Goal: Task Accomplishment & Management: Manage account settings

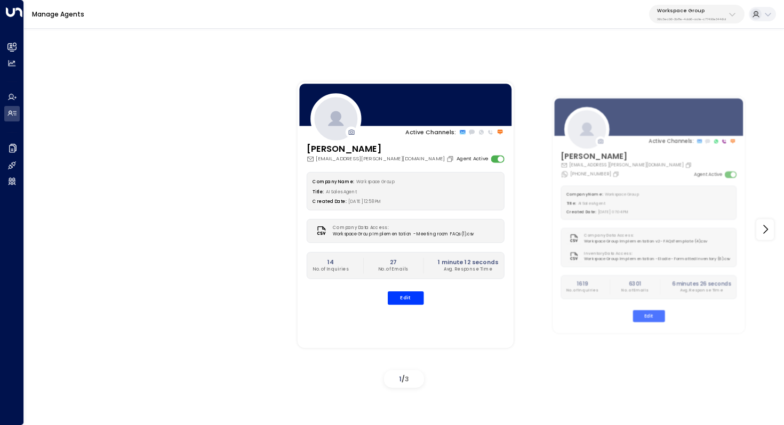
click at [705, 9] on p "Workspace Group" at bounding box center [691, 10] width 69 height 6
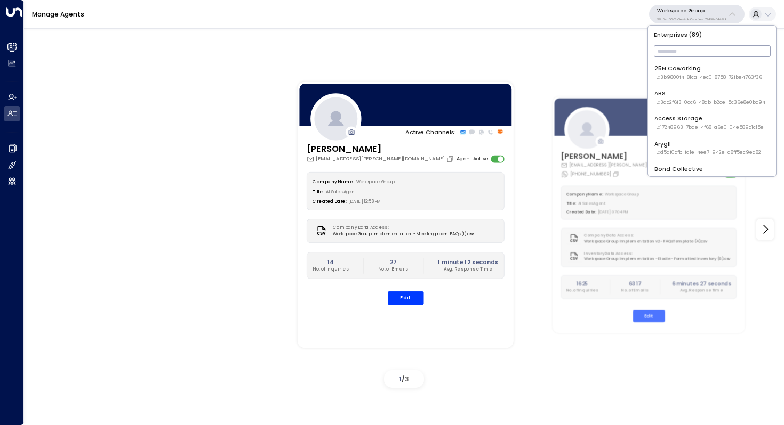
click at [686, 52] on input "text" at bounding box center [712, 51] width 117 height 17
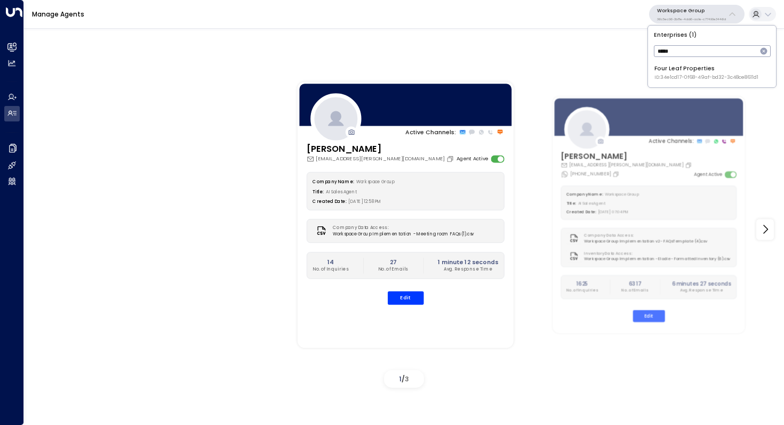
type input "****"
click at [674, 69] on div "Four Leaf Properties ID: 34e1cd17-0f68-49af-bd32-3c48ce8611d1" at bounding box center [706, 73] width 104 height 17
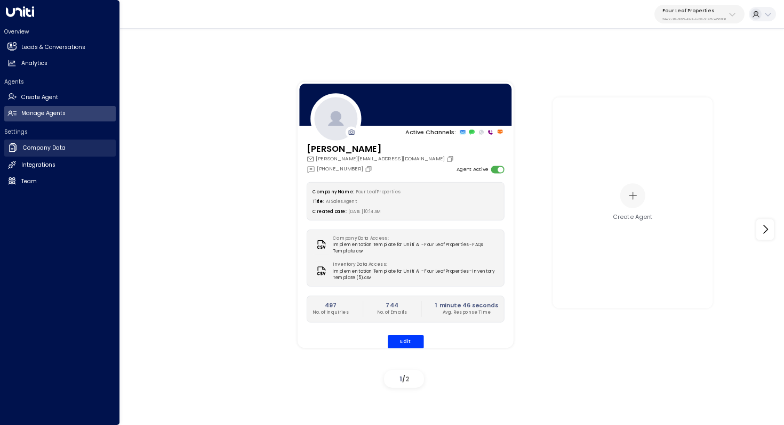
click at [48, 154] on link "Company Data Company Data" at bounding box center [59, 148] width 111 height 17
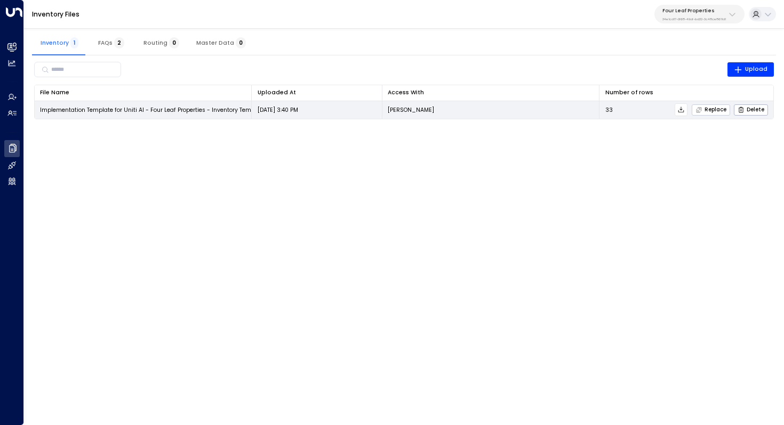
click at [712, 112] on span "Replace" at bounding box center [710, 110] width 31 height 7
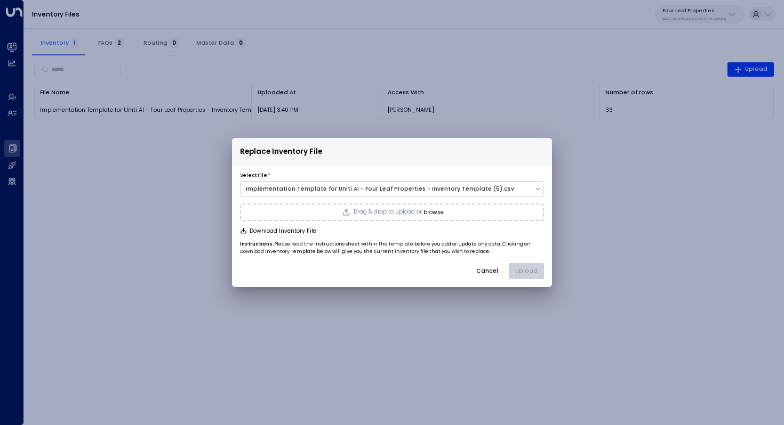
click at [435, 214] on button "browse" at bounding box center [433, 213] width 20 height 6
click at [526, 271] on button "Upload" at bounding box center [526, 271] width 35 height 16
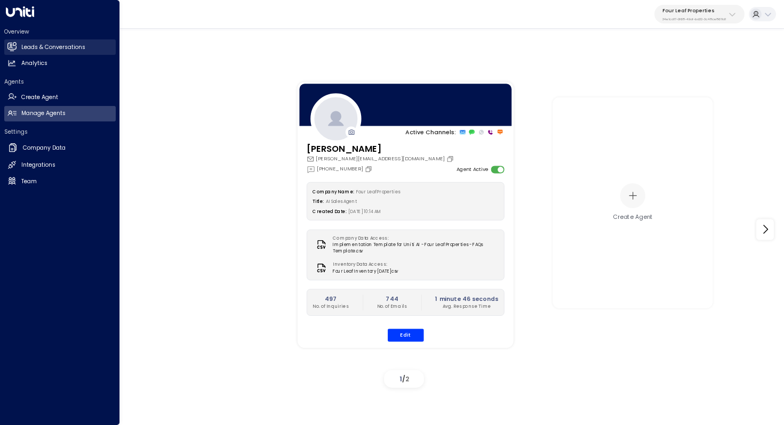
click at [51, 46] on h2 "Leads & Conversations" at bounding box center [53, 47] width 64 height 9
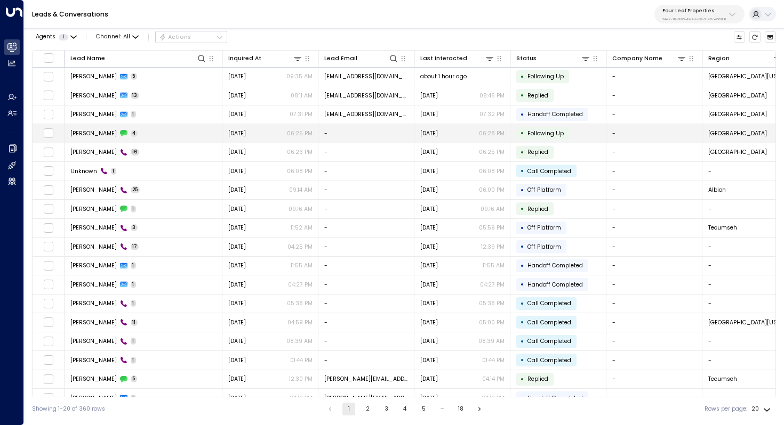
click at [146, 134] on td "[PERSON_NAME] 4" at bounding box center [144, 133] width 158 height 19
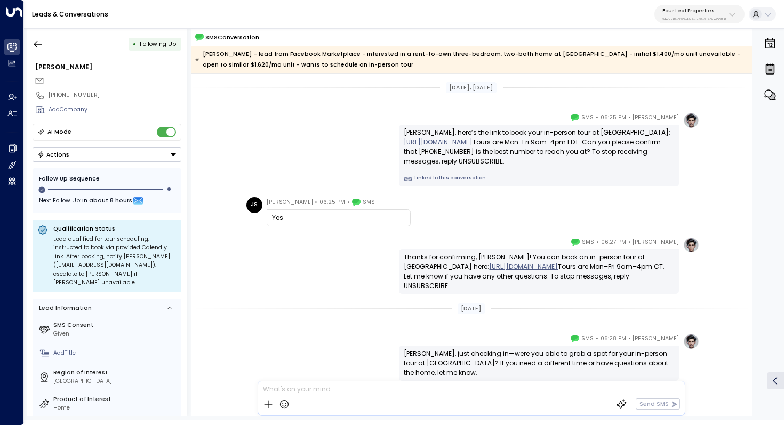
scroll to position [45, 0]
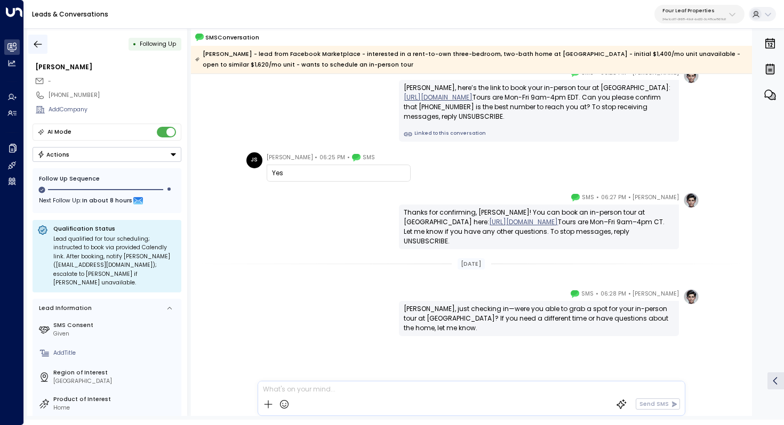
click at [37, 43] on icon "button" at bounding box center [38, 44] width 11 height 11
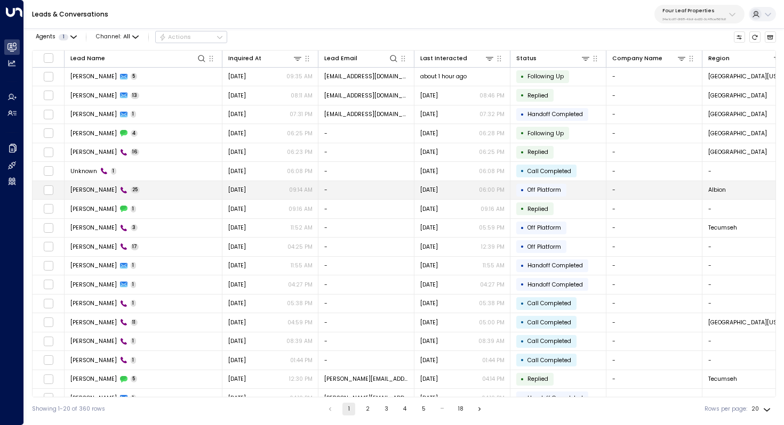
click at [142, 192] on td "[PERSON_NAME] 25" at bounding box center [144, 190] width 158 height 19
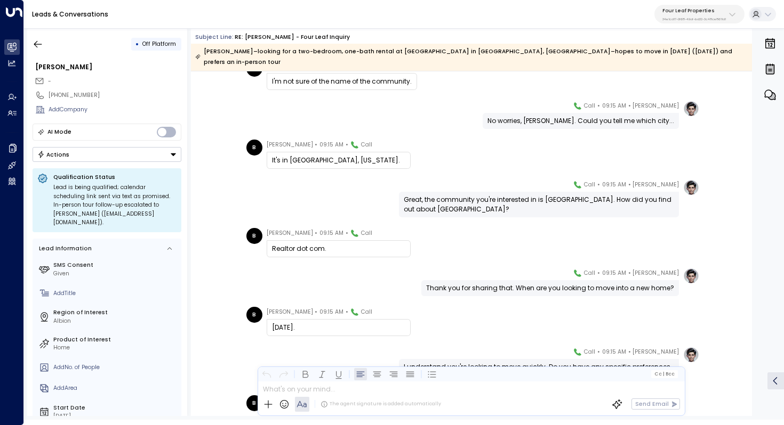
scroll to position [285, 0]
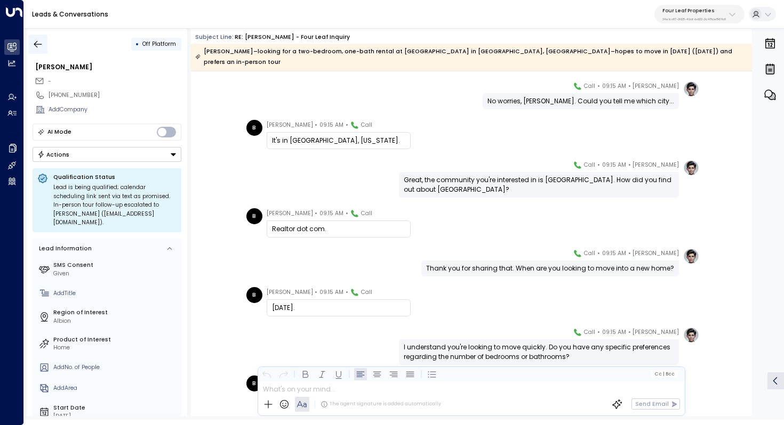
click at [42, 39] on icon "button" at bounding box center [38, 44] width 11 height 11
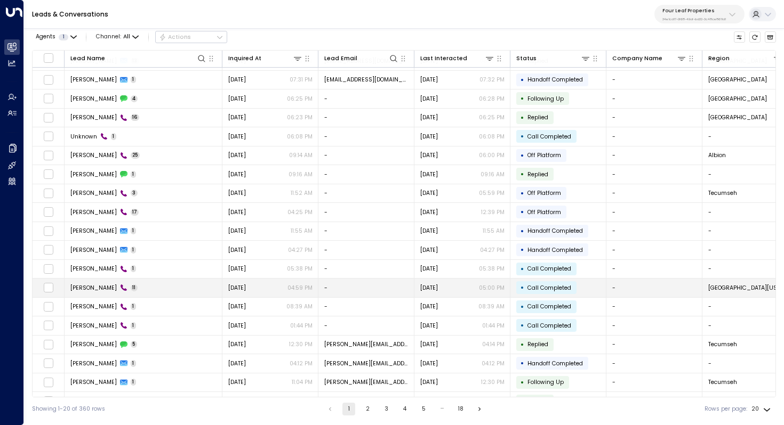
scroll to position [51, 0]
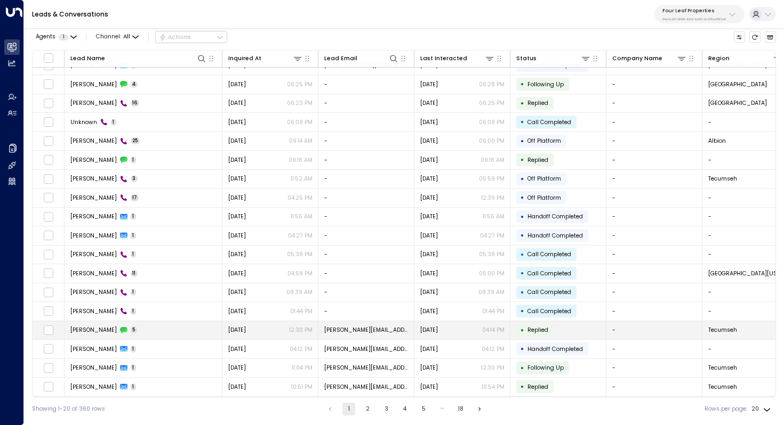
click at [156, 325] on td "[PERSON_NAME] 5" at bounding box center [144, 331] width 158 height 19
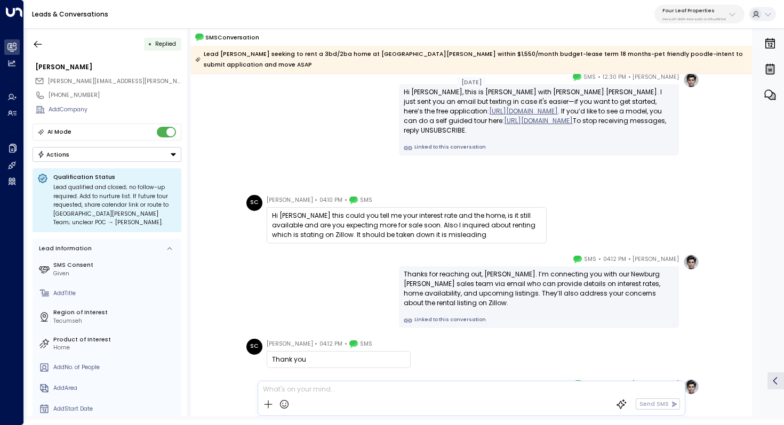
scroll to position [48, 0]
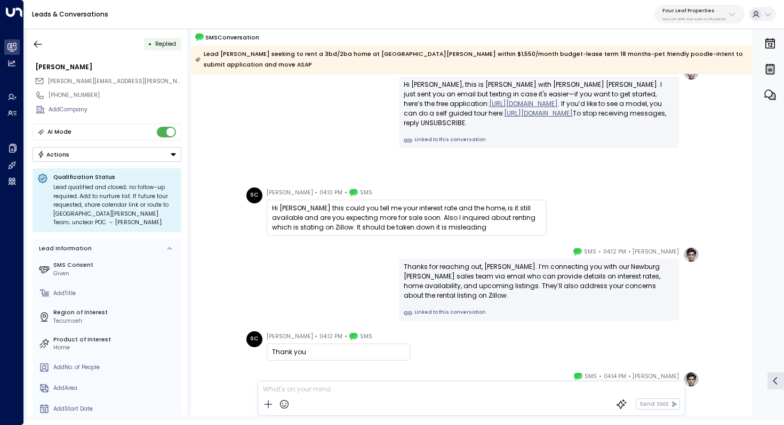
click at [401, 212] on div "Hi [PERSON_NAME] this could you tell me your interest rate and the home, is it …" at bounding box center [406, 218] width 269 height 29
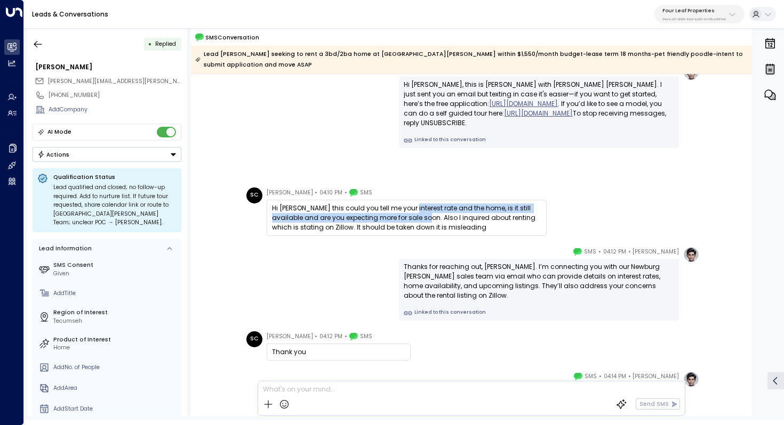
click at [405, 214] on div "Hi [PERSON_NAME] this could you tell me your interest rate and the home, is it …" at bounding box center [406, 218] width 269 height 29
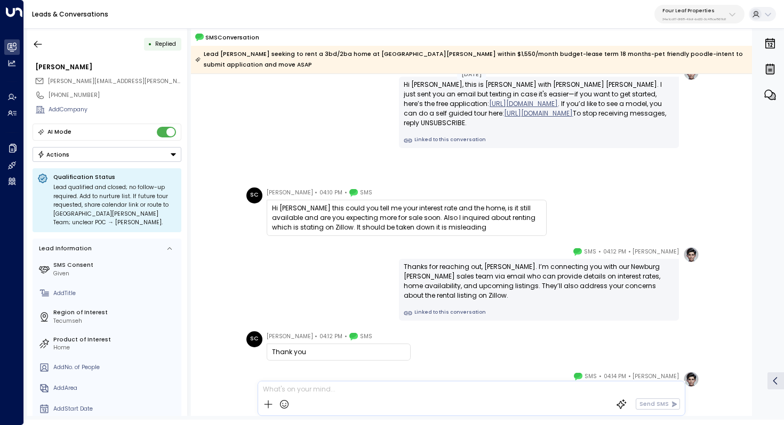
scroll to position [73, 0]
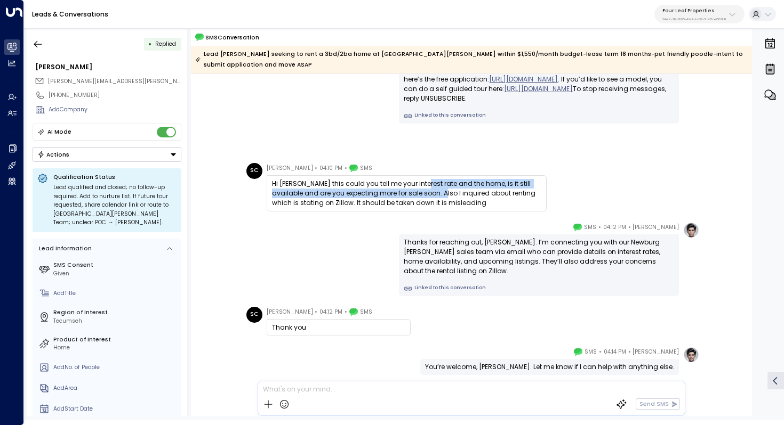
click at [415, 189] on div "Hi [PERSON_NAME] this could you tell me your interest rate and the home, is it …" at bounding box center [406, 193] width 269 height 29
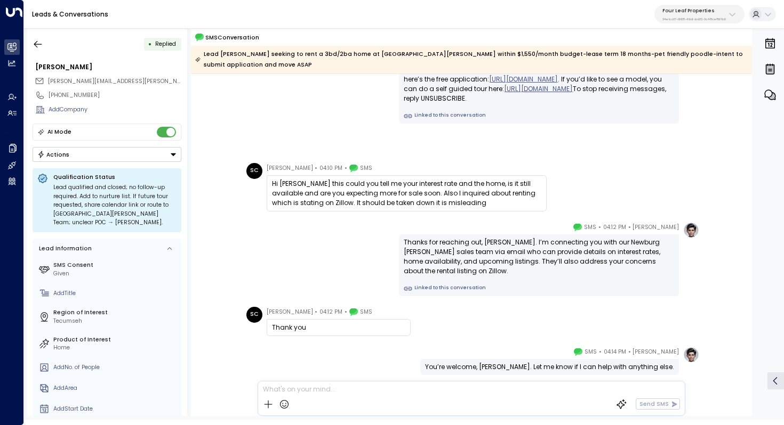
scroll to position [89, 0]
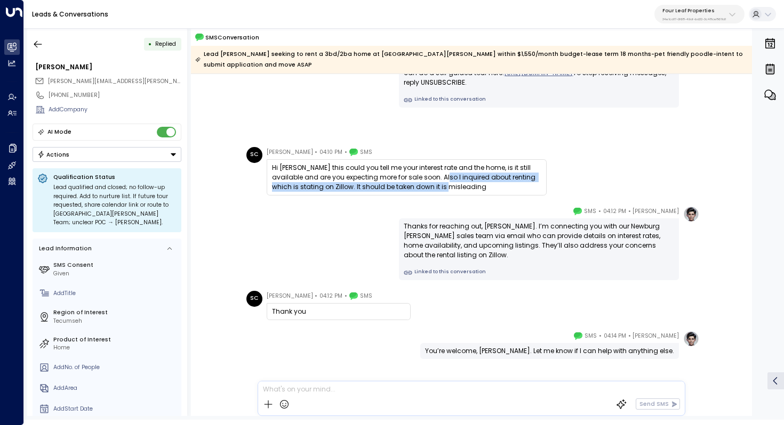
drag, startPoint x: 419, startPoint y: 178, endPoint x: 419, endPoint y: 187, distance: 9.1
click at [419, 187] on div "Hi [PERSON_NAME] this could you tell me your interest rate and the home, is it …" at bounding box center [406, 177] width 269 height 29
drag, startPoint x: 440, startPoint y: 186, endPoint x: 405, endPoint y: 186, distance: 35.2
click at [405, 186] on div "Hi [PERSON_NAME] this could you tell me your interest rate and the home, is it …" at bounding box center [406, 177] width 269 height 29
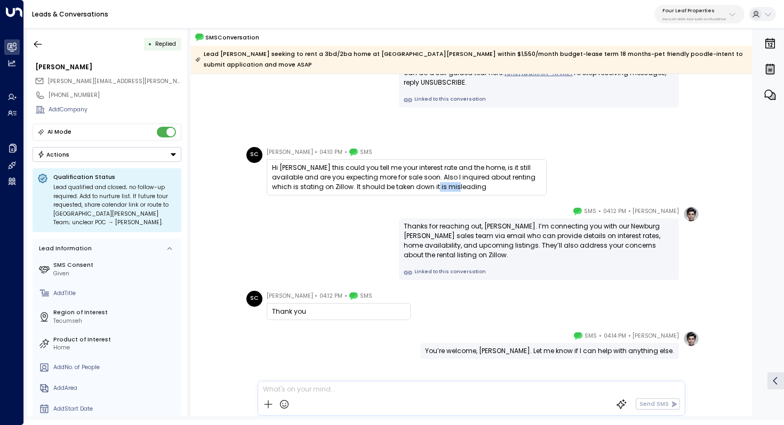
click at [405, 186] on div "Hi [PERSON_NAME] this could you tell me your interest rate and the home, is it …" at bounding box center [406, 177] width 269 height 29
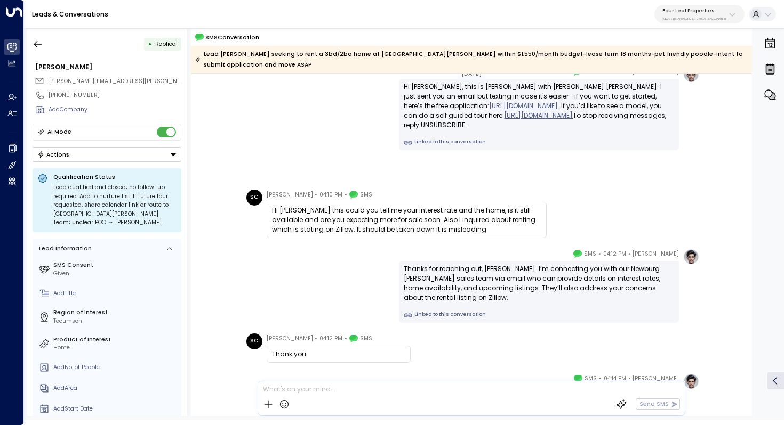
scroll to position [71, 0]
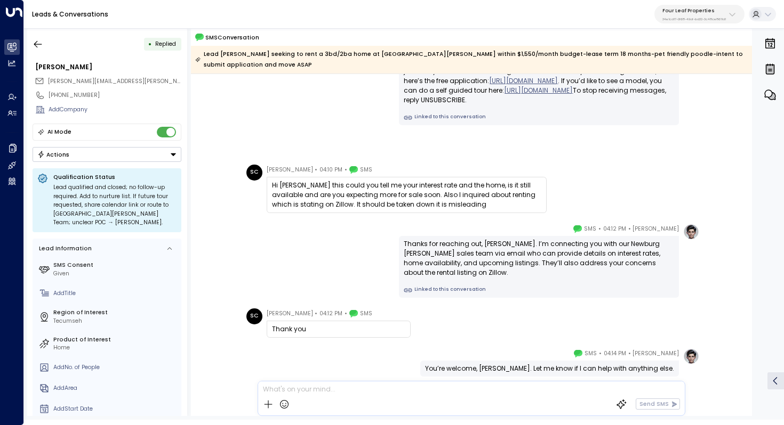
click at [496, 248] on div "Thanks for reaching out, [PERSON_NAME]. I’m connecting you with our Newburg [PE…" at bounding box center [539, 258] width 270 height 38
click at [505, 248] on div "Thanks for reaching out, [PERSON_NAME]. I’m connecting you with our Newburg [PE…" at bounding box center [539, 258] width 270 height 38
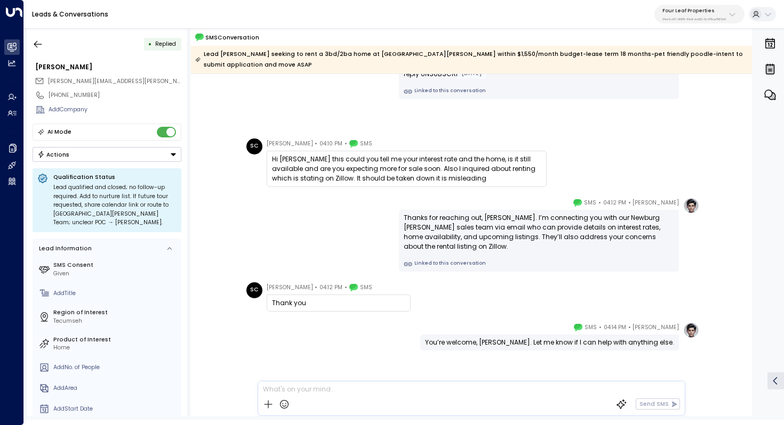
scroll to position [111, 0]
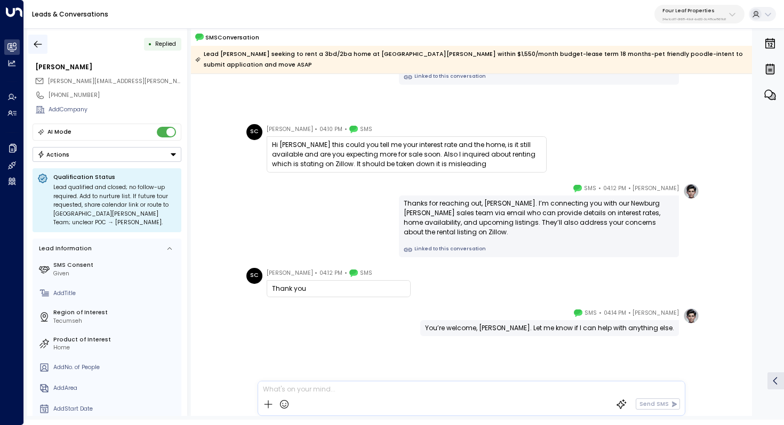
click at [40, 49] on icon "button" at bounding box center [38, 44] width 11 height 11
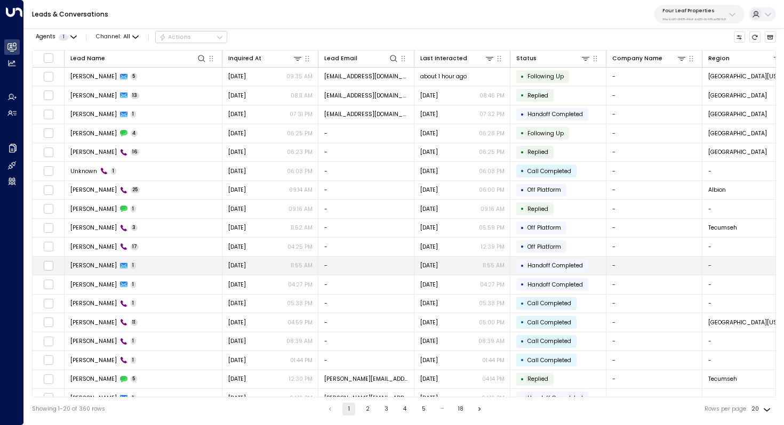
scroll to position [51, 0]
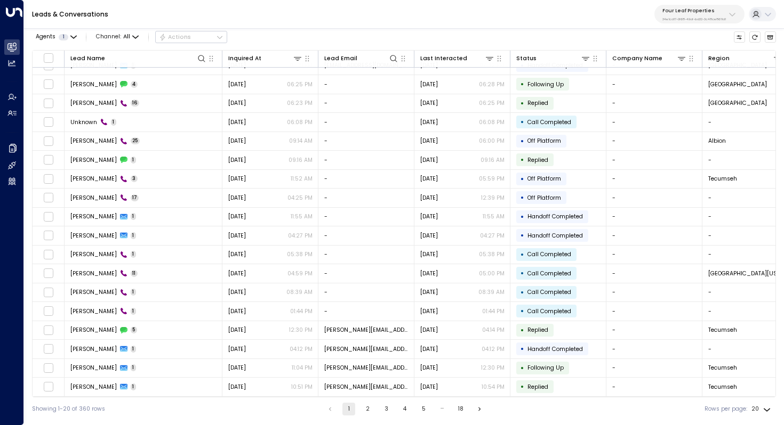
click at [365, 410] on button "2" at bounding box center [367, 409] width 13 height 13
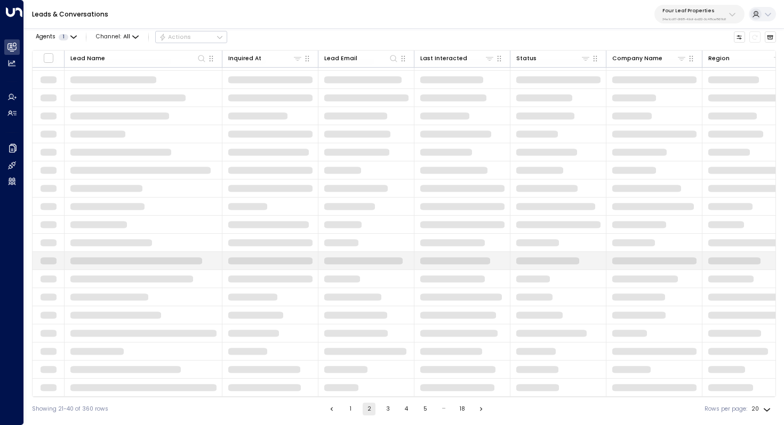
scroll to position [51, 0]
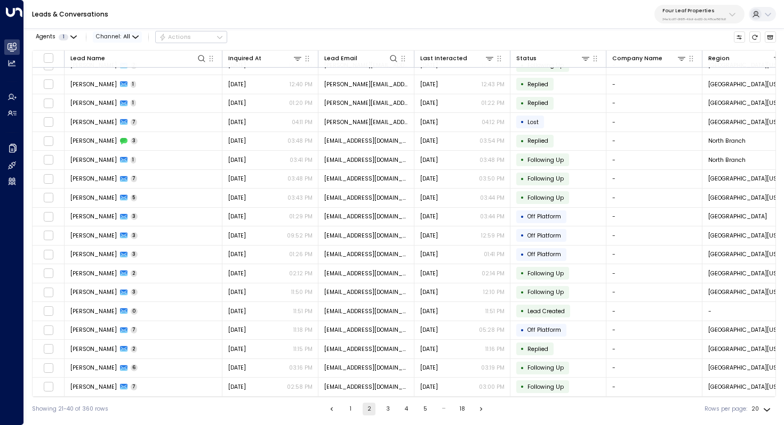
click at [135, 41] on span "Channel: All" at bounding box center [117, 36] width 49 height 11
click at [126, 73] on p "SMS" at bounding box center [122, 71] width 34 height 9
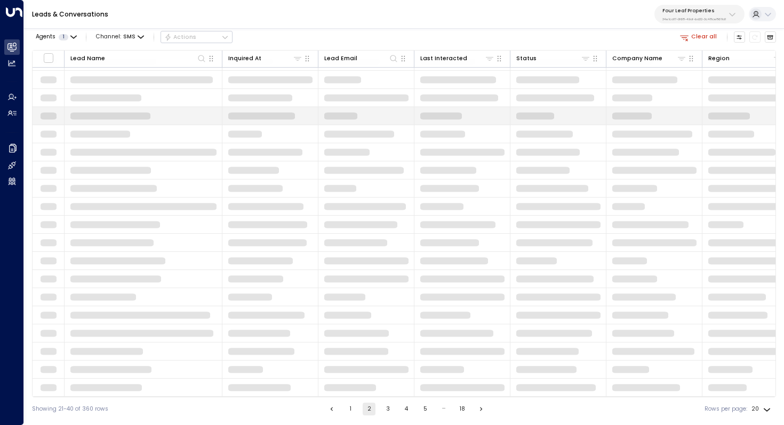
scroll to position [51, 0]
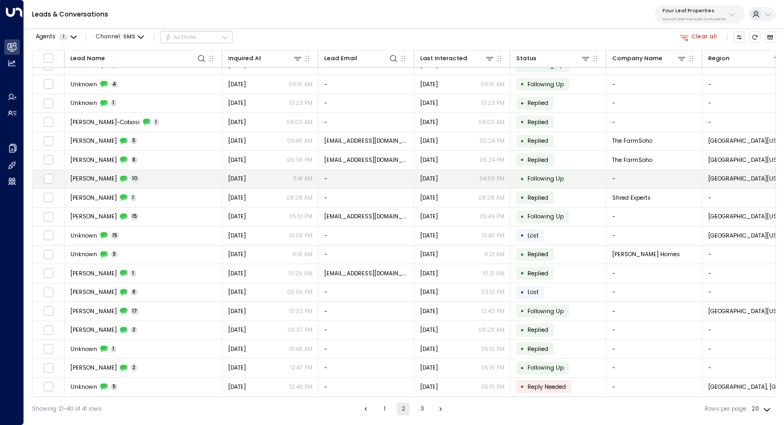
click at [141, 175] on td "[PERSON_NAME][STREET_ADDRESS]" at bounding box center [144, 179] width 158 height 19
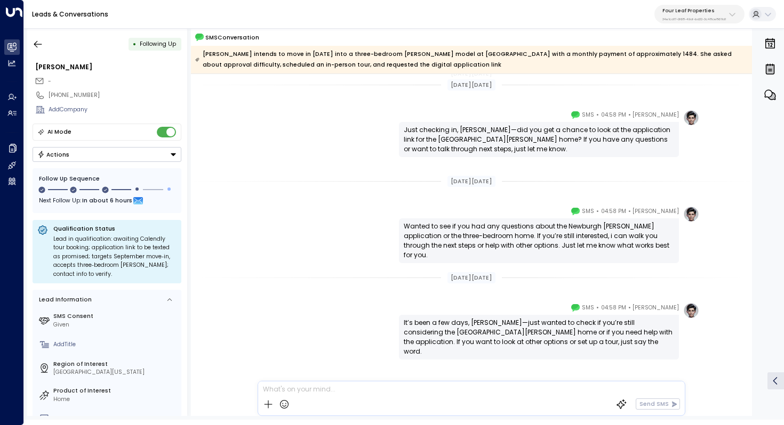
scroll to position [606, 0]
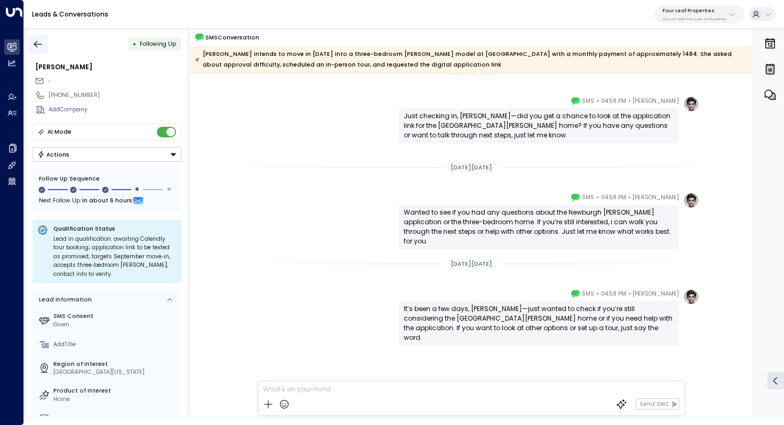
click at [44, 37] on button "button" at bounding box center [37, 44] width 19 height 19
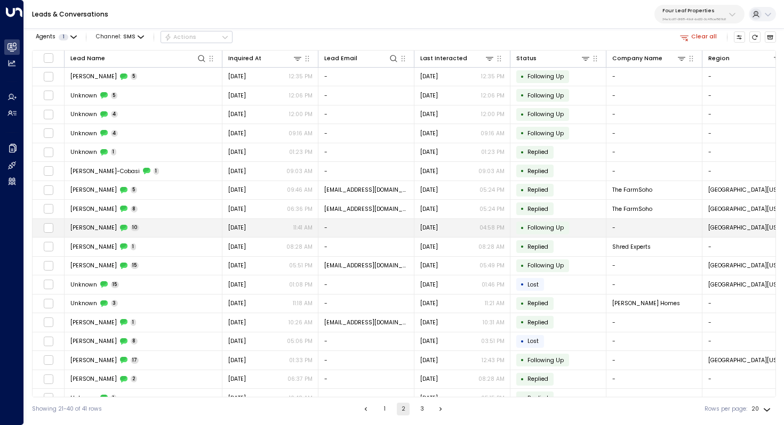
click at [161, 229] on td "[PERSON_NAME][STREET_ADDRESS]" at bounding box center [144, 228] width 158 height 19
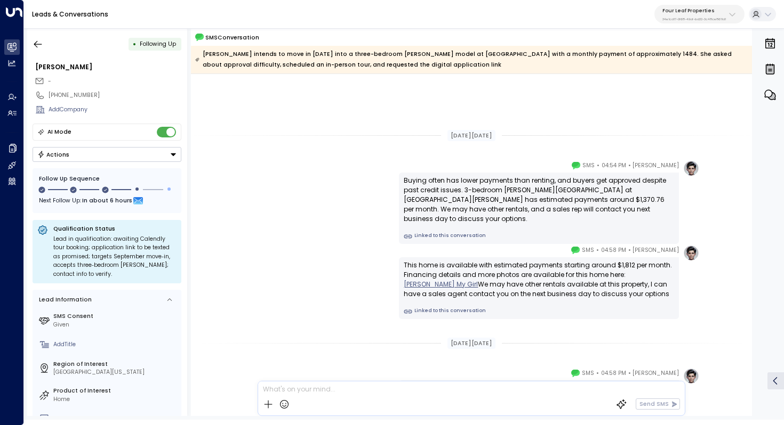
scroll to position [606, 0]
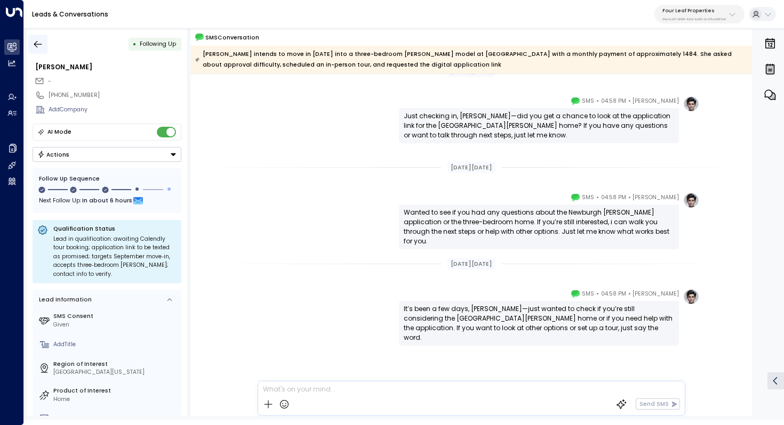
click at [43, 37] on button "button" at bounding box center [37, 44] width 19 height 19
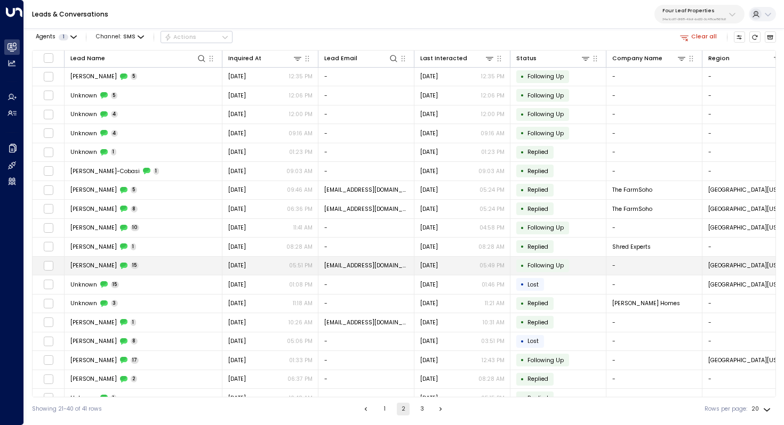
click at [156, 260] on td "[PERSON_NAME] 15" at bounding box center [144, 266] width 158 height 19
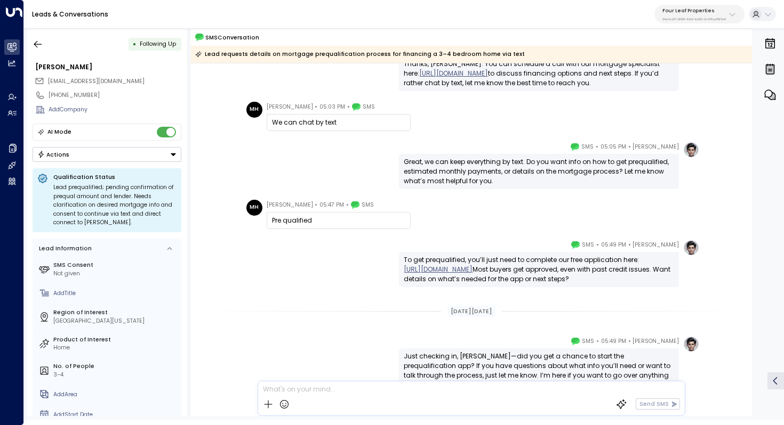
scroll to position [736, 0]
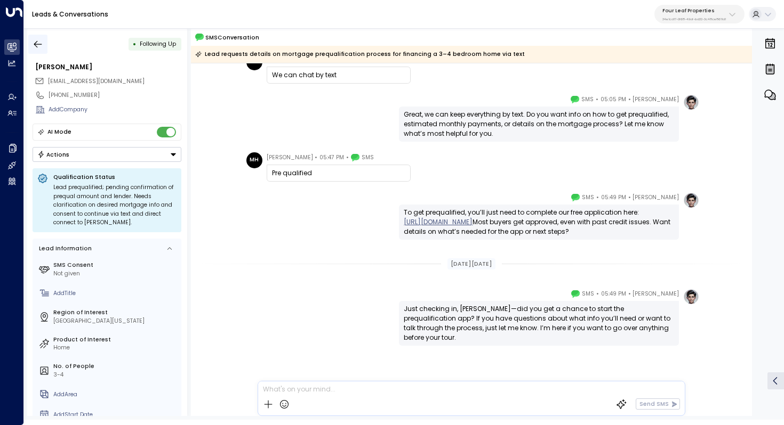
click at [31, 39] on button "button" at bounding box center [37, 44] width 19 height 19
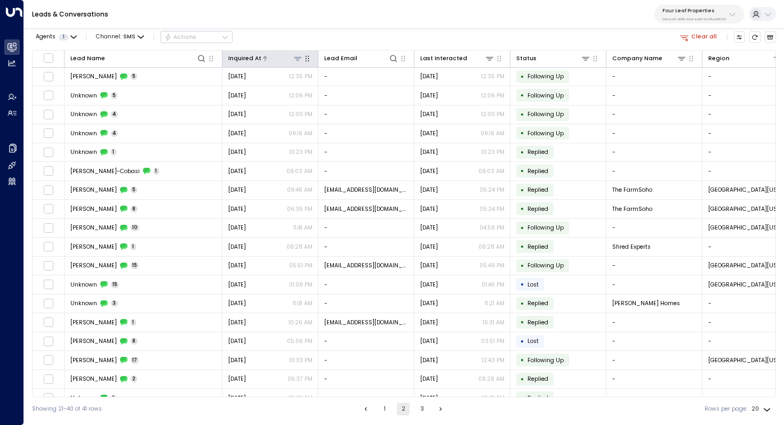
click at [262, 58] on icon at bounding box center [265, 58] width 6 height 6
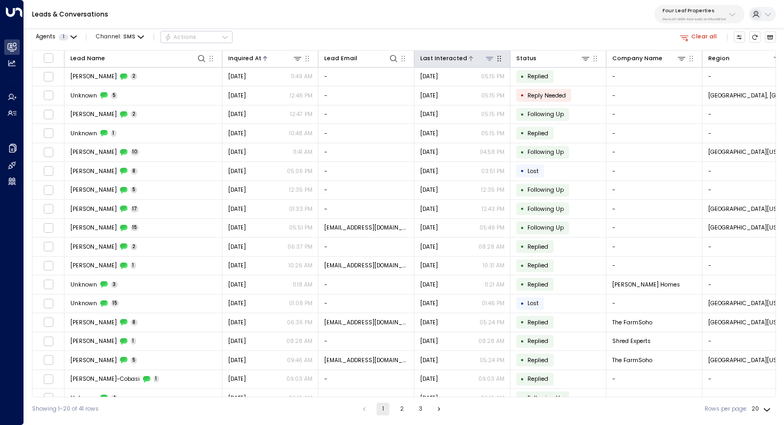
click at [491, 57] on icon at bounding box center [489, 59] width 7 height 4
click at [467, 57] on div at bounding box center [481, 58] width 28 height 10
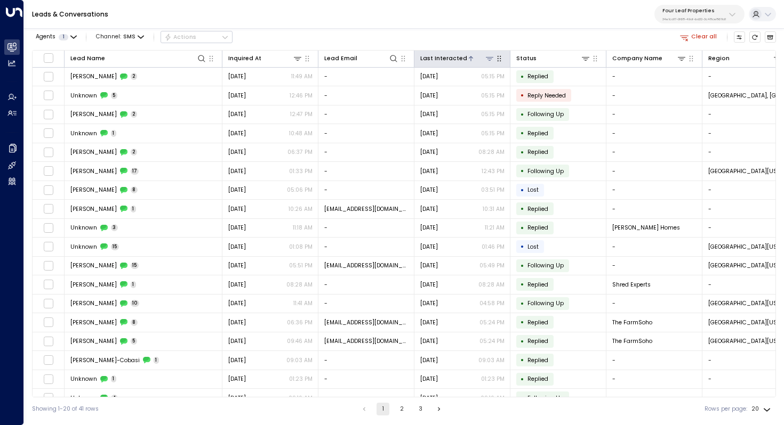
click at [468, 58] on icon at bounding box center [471, 58] width 6 height 6
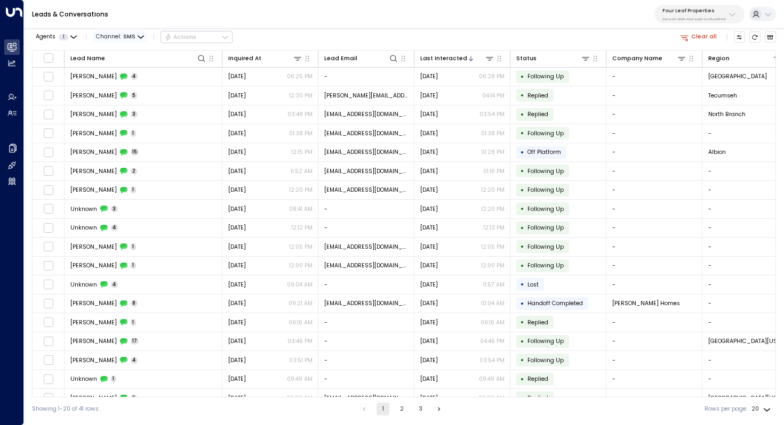
click at [133, 36] on span "SMS" at bounding box center [129, 37] width 12 height 6
click at [274, 19] on div at bounding box center [392, 212] width 784 height 425
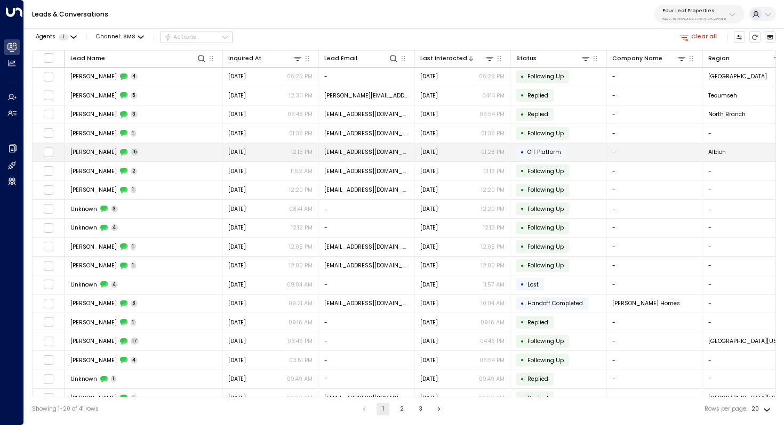
click at [97, 149] on span "[PERSON_NAME]" at bounding box center [93, 152] width 46 height 8
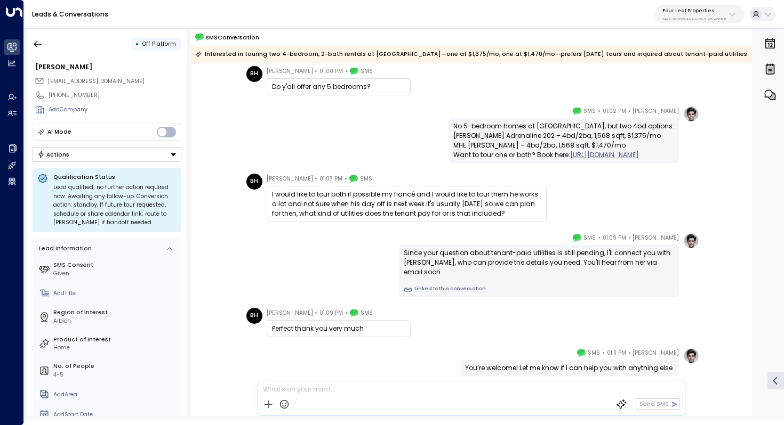
scroll to position [474, 0]
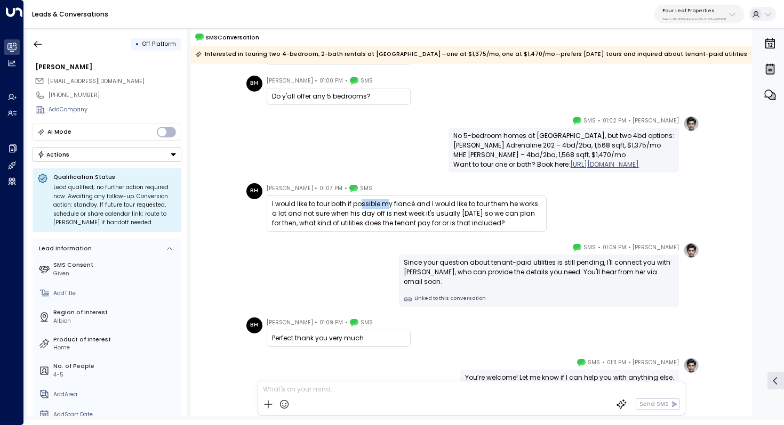
drag, startPoint x: 360, startPoint y: 203, endPoint x: 388, endPoint y: 202, distance: 27.7
click at [388, 202] on div "I would like to tour both if possible my fiancé and I would like to tour them h…" at bounding box center [406, 213] width 269 height 29
click at [405, 208] on div "I would like to tour both if possible my fiancé and I would like to tour them h…" at bounding box center [406, 213] width 269 height 29
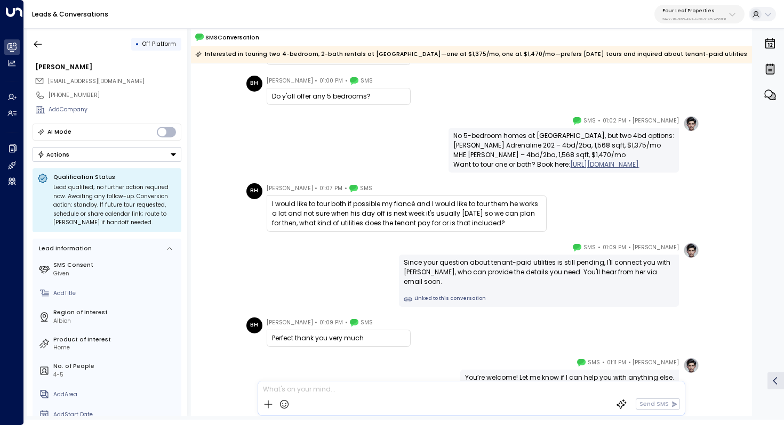
scroll to position [524, 0]
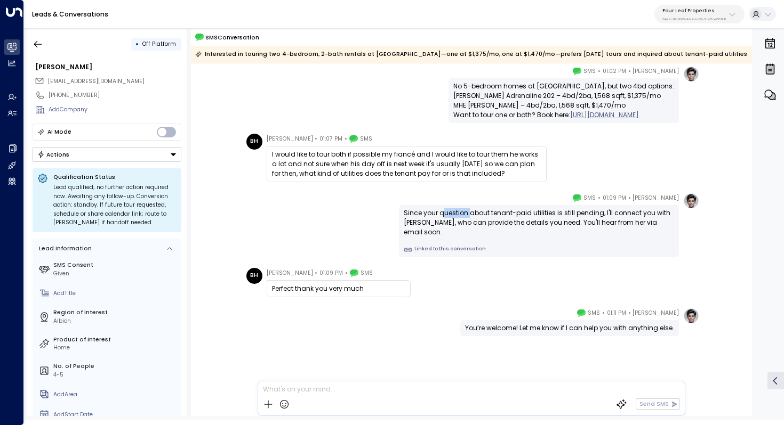
drag, startPoint x: 440, startPoint y: 216, endPoint x: 468, endPoint y: 216, distance: 27.7
click at [468, 216] on div "Since your question about tenant-paid utilities is still pending, I'll connect …" at bounding box center [539, 222] width 270 height 29
drag, startPoint x: 487, startPoint y: 216, endPoint x: 487, endPoint y: 224, distance: 7.5
click at [487, 224] on div "Since your question about tenant-paid utilities is still pending, I'll connect …" at bounding box center [539, 222] width 270 height 29
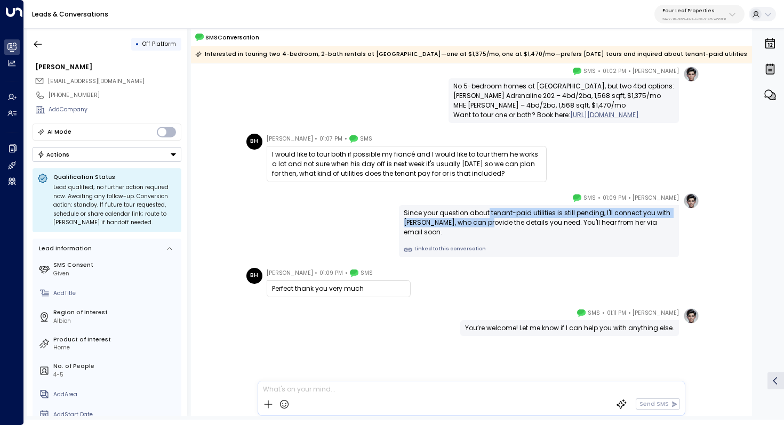
click at [487, 224] on div "Since your question about tenant-paid utilities is still pending, I'll connect …" at bounding box center [539, 222] width 270 height 29
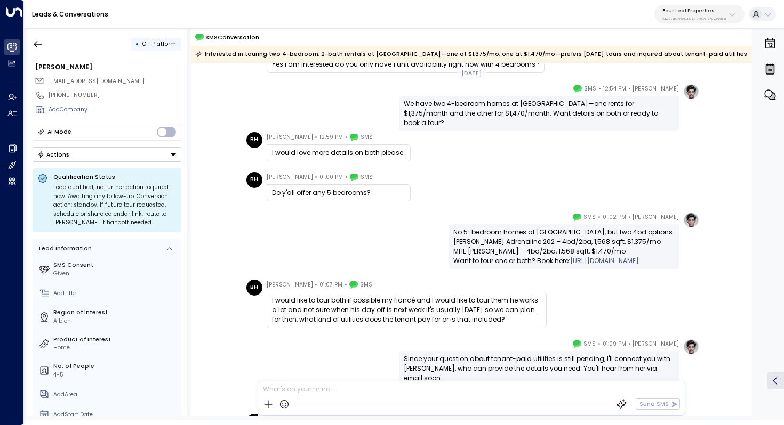
scroll to position [369, 0]
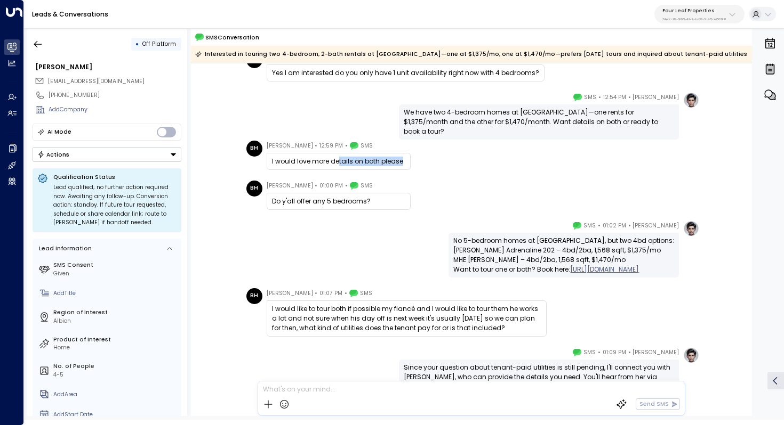
drag, startPoint x: 303, startPoint y: 166, endPoint x: 337, endPoint y: 165, distance: 33.6
click at [337, 165] on div "I would love more details on both please" at bounding box center [339, 161] width 144 height 17
click at [337, 165] on div "I would love more details on both please" at bounding box center [338, 162] width 133 height 10
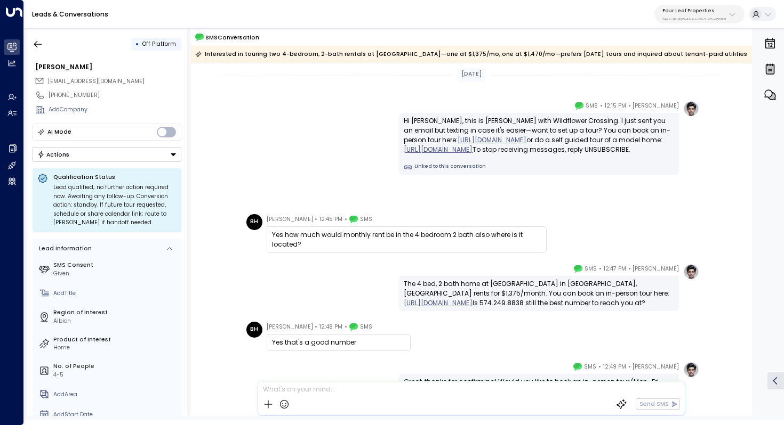
scroll to position [0, 0]
drag, startPoint x: 301, startPoint y: 240, endPoint x: 322, endPoint y: 240, distance: 20.8
click at [321, 240] on div "Yes how much would monthly rent be in the 4 bedroom 2 bath also where is it loc…" at bounding box center [406, 240] width 269 height 19
click at [322, 240] on div "Yes how much would monthly rent be in the 4 bedroom 2 bath also where is it loc…" at bounding box center [406, 240] width 269 height 19
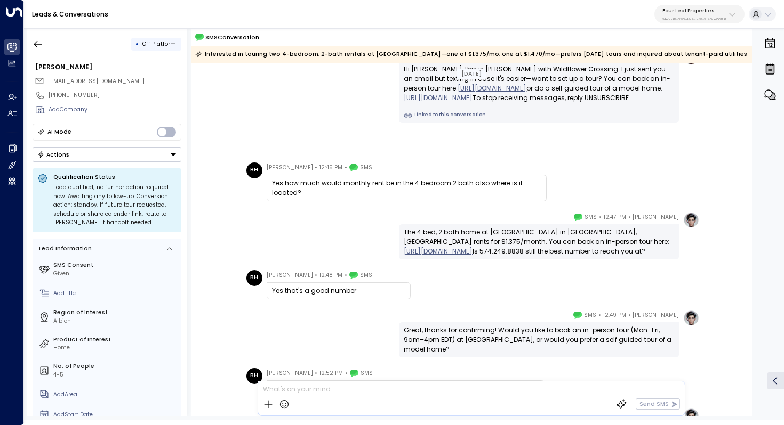
scroll to position [67, 0]
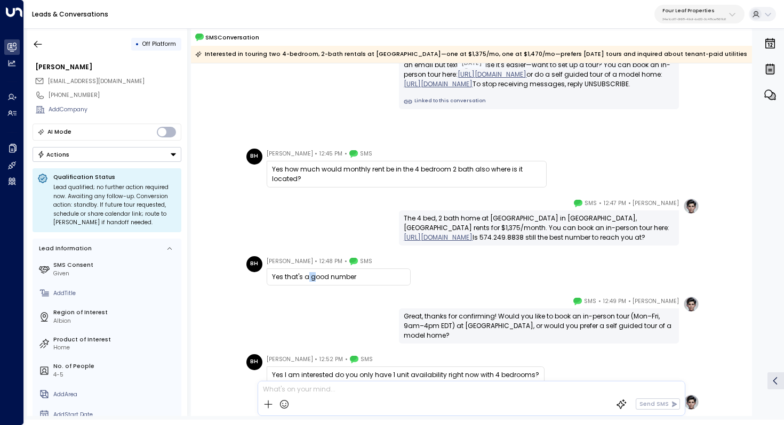
drag, startPoint x: 307, startPoint y: 275, endPoint x: 322, endPoint y: 275, distance: 14.9
click at [322, 275] on div "Yes that's a good number" at bounding box center [338, 277] width 133 height 10
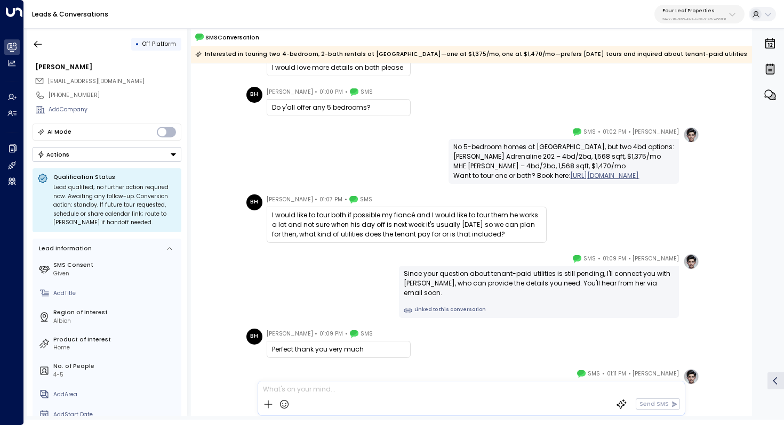
scroll to position [477, 0]
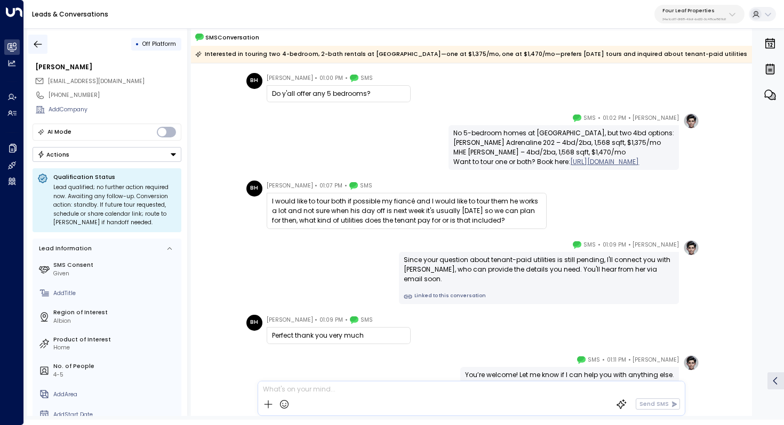
click at [40, 43] on icon "button" at bounding box center [38, 44] width 11 height 11
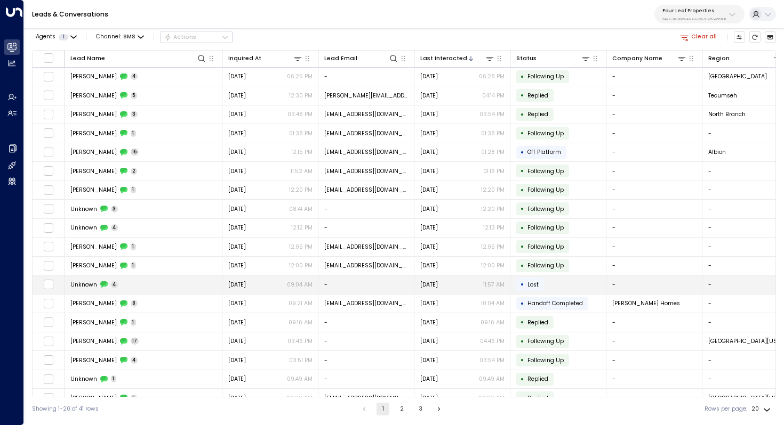
scroll to position [25, 0]
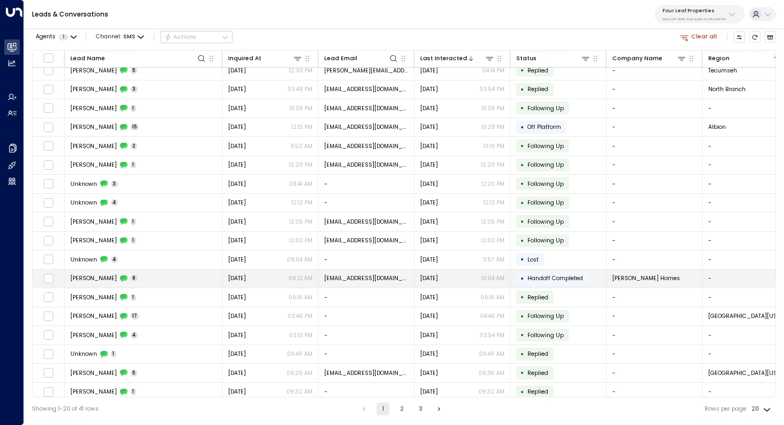
click at [133, 281] on td "[PERSON_NAME] 8" at bounding box center [144, 279] width 158 height 19
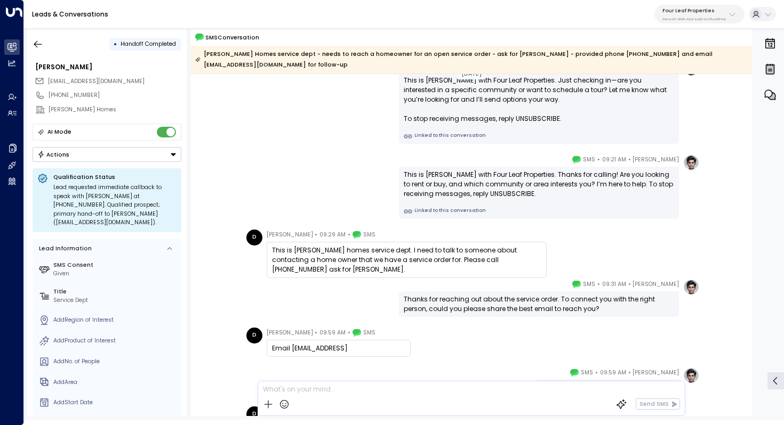
scroll to position [50, 0]
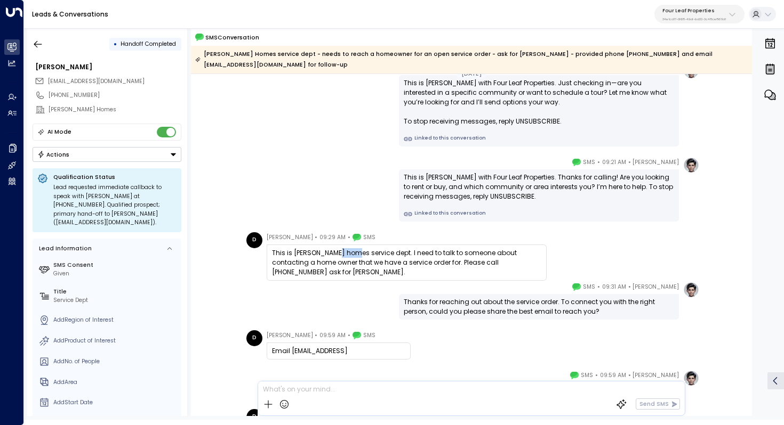
drag, startPoint x: 336, startPoint y: 242, endPoint x: 363, endPoint y: 242, distance: 26.7
click at [362, 248] on div "This is [PERSON_NAME] homes service dept. I need to talk to someone about conta…" at bounding box center [406, 262] width 269 height 29
click at [363, 248] on div "This is [PERSON_NAME] homes service dept. I need to talk to someone about conta…" at bounding box center [406, 262] width 269 height 29
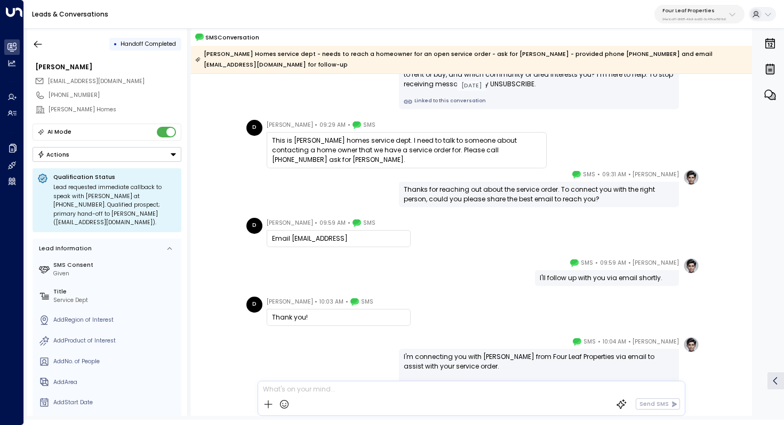
scroll to position [164, 0]
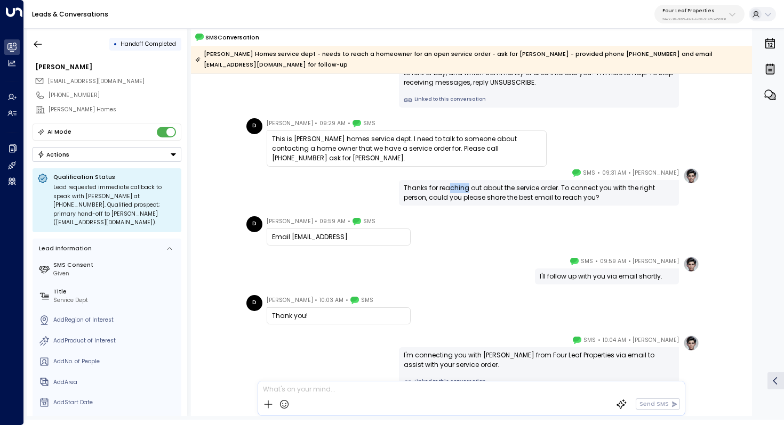
drag, startPoint x: 447, startPoint y: 181, endPoint x: 469, endPoint y: 181, distance: 22.4
click at [469, 183] on div "Thanks for reaching out about the service order. To connect you with the right …" at bounding box center [539, 192] width 270 height 19
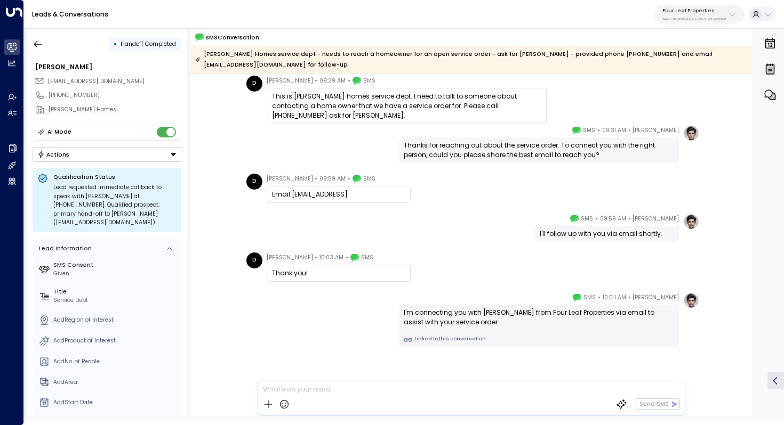
scroll to position [207, 0]
click at [47, 56] on div "• Handoff Completed [PERSON_NAME] [EMAIL_ADDRESS][DOMAIN_NAME] [PHONE_NUMBER] […" at bounding box center [107, 222] width 160 height 388
click at [36, 44] on icon "button" at bounding box center [38, 44] width 8 height 7
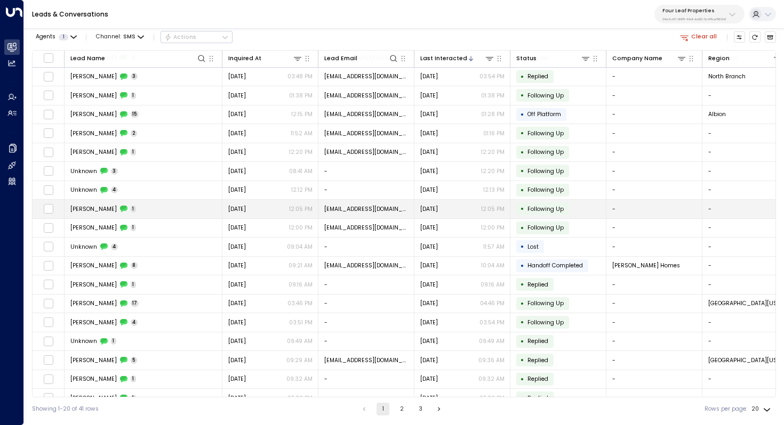
scroll to position [51, 0]
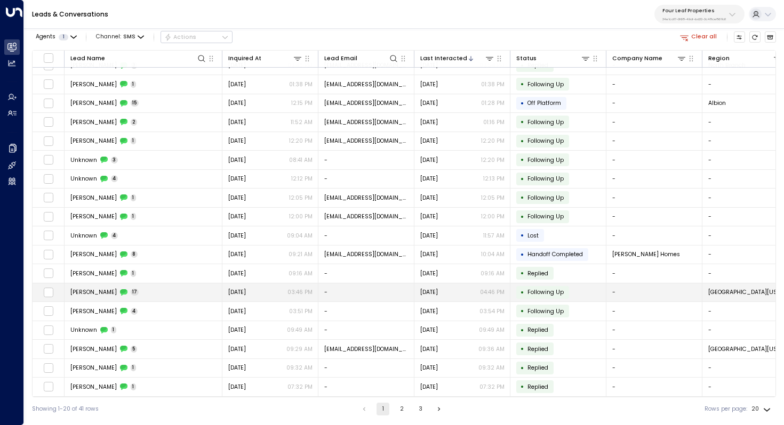
click at [139, 286] on td "[PERSON_NAME] 17" at bounding box center [144, 293] width 158 height 19
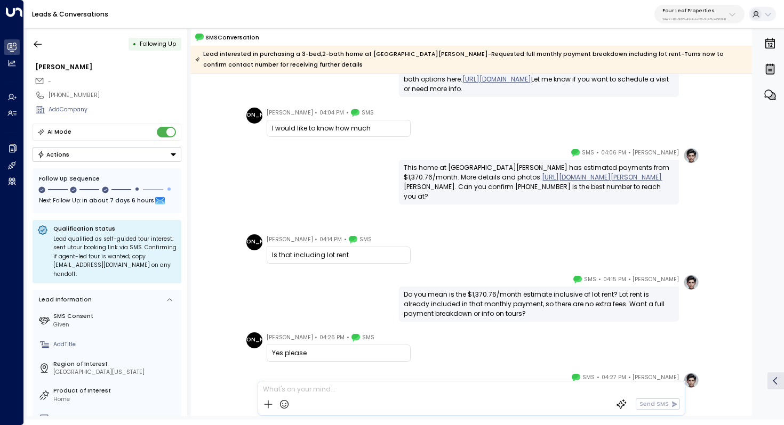
scroll to position [340, 0]
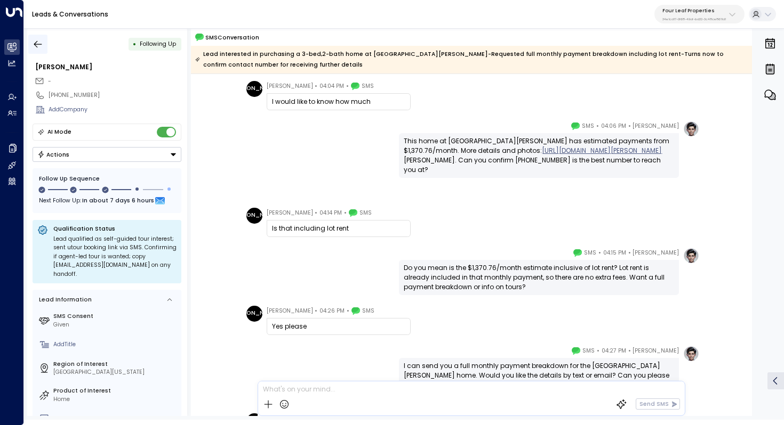
click at [39, 48] on icon "button" at bounding box center [38, 44] width 11 height 11
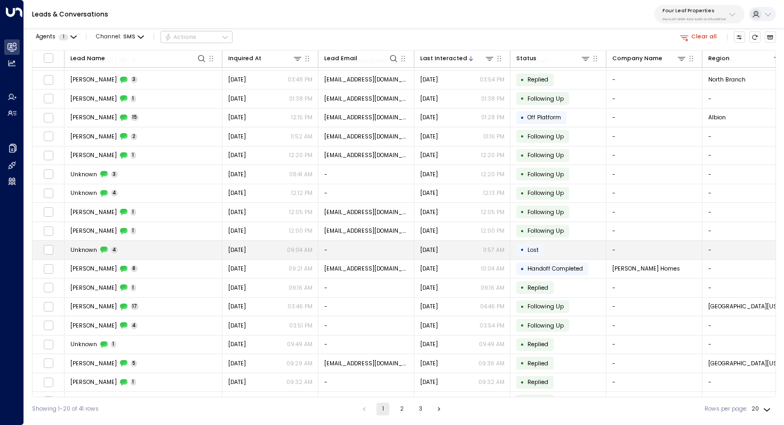
scroll to position [51, 0]
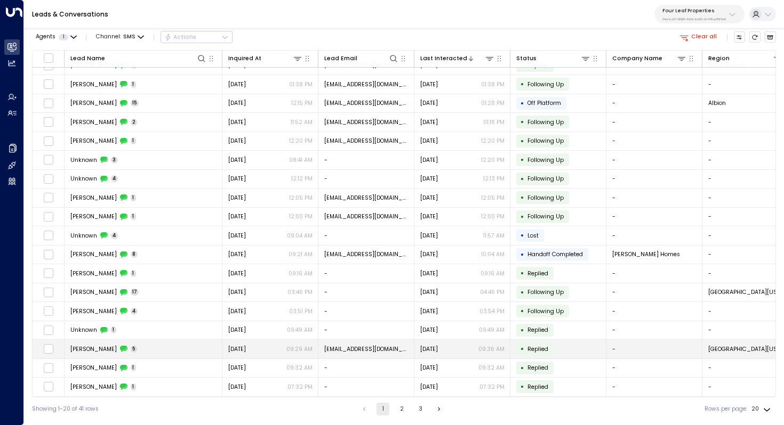
click at [151, 340] on td "[PERSON_NAME] 5" at bounding box center [144, 349] width 158 height 19
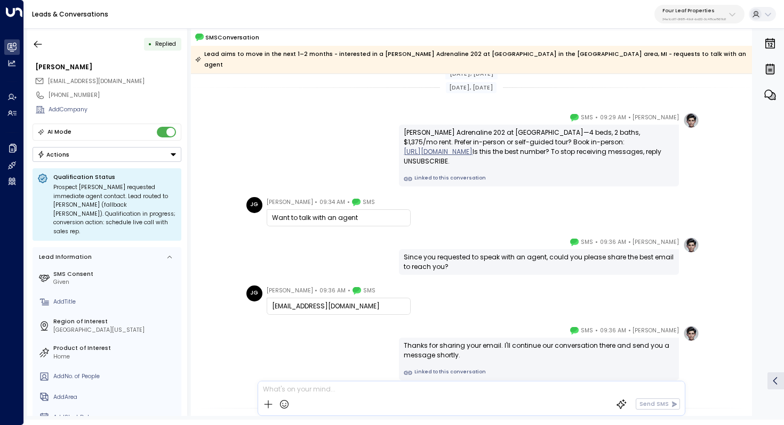
scroll to position [79, 0]
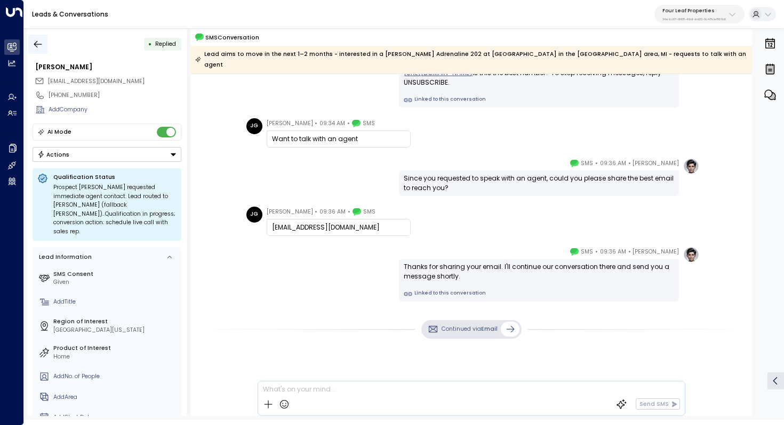
click at [37, 41] on icon "button" at bounding box center [38, 44] width 11 height 11
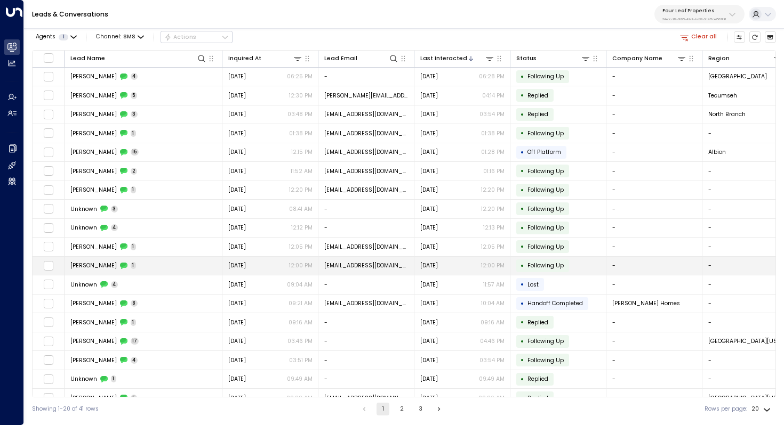
scroll to position [51, 0]
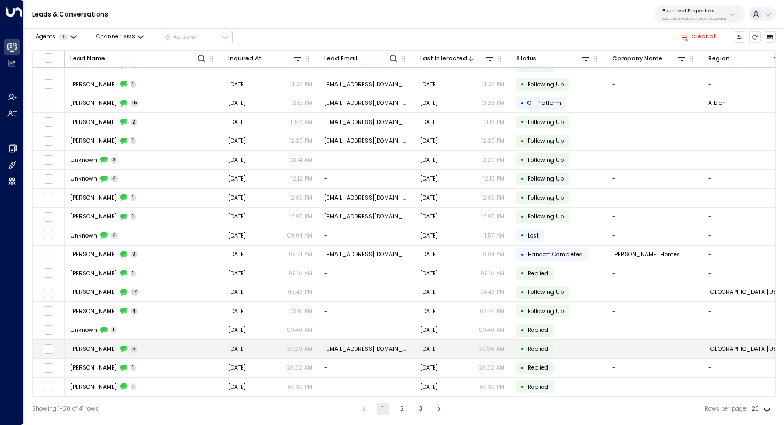
click at [167, 352] on td "[PERSON_NAME] 5" at bounding box center [144, 349] width 158 height 19
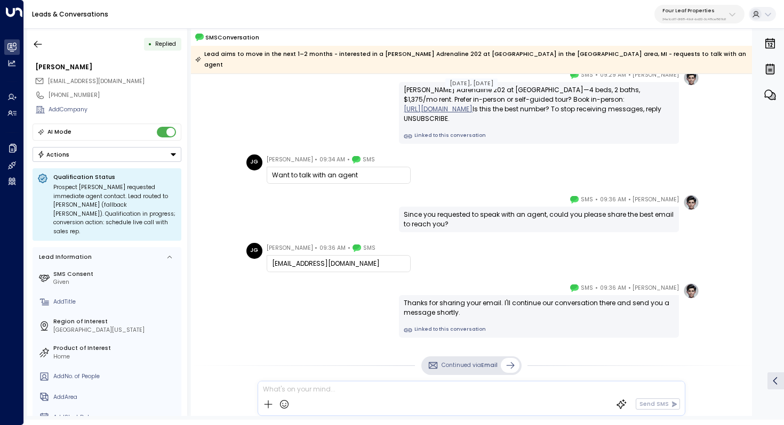
scroll to position [79, 0]
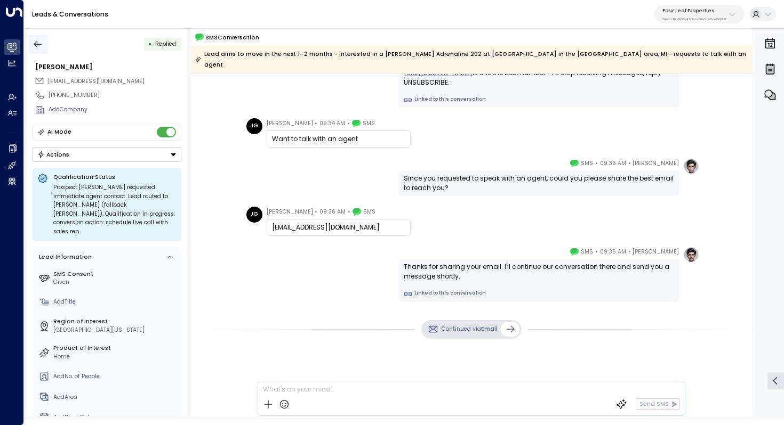
click at [36, 46] on icon "button" at bounding box center [38, 44] width 11 height 11
